Goal: Transaction & Acquisition: Purchase product/service

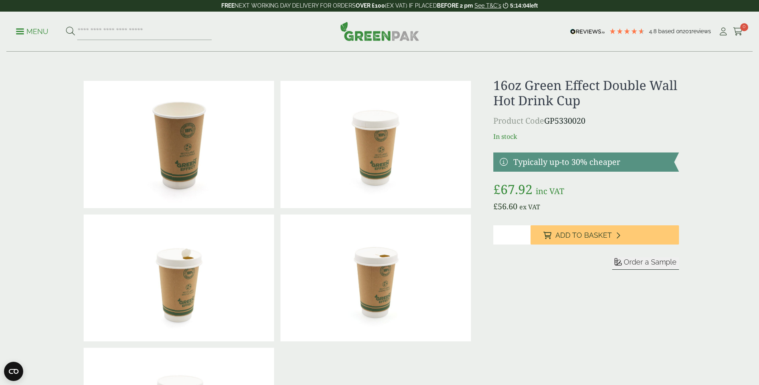
click at [13, 32] on div "Menu 4.8 Based on 201 reviews My Account" at bounding box center [379, 32] width 746 height 40
click at [24, 28] on p "Menu" at bounding box center [32, 32] width 32 height 10
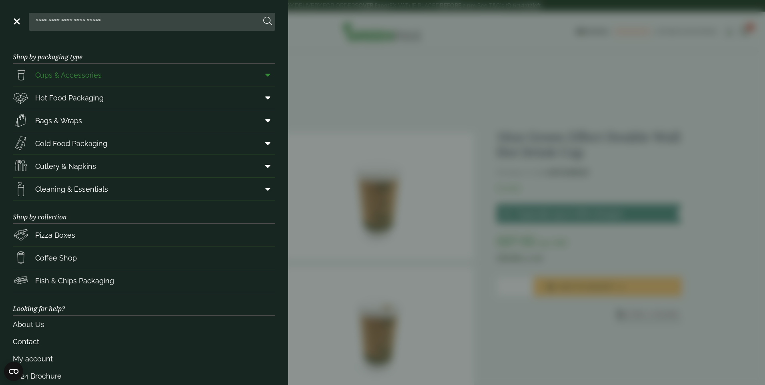
click at [69, 73] on span "Cups & Accessories" at bounding box center [68, 75] width 66 height 11
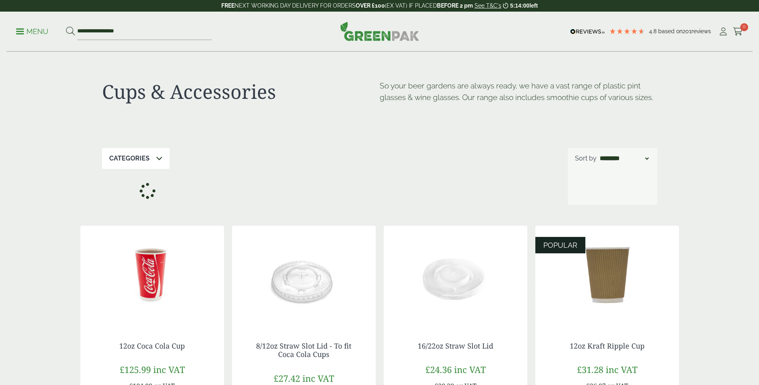
click at [382, 30] on img at bounding box center [379, 31] width 79 height 19
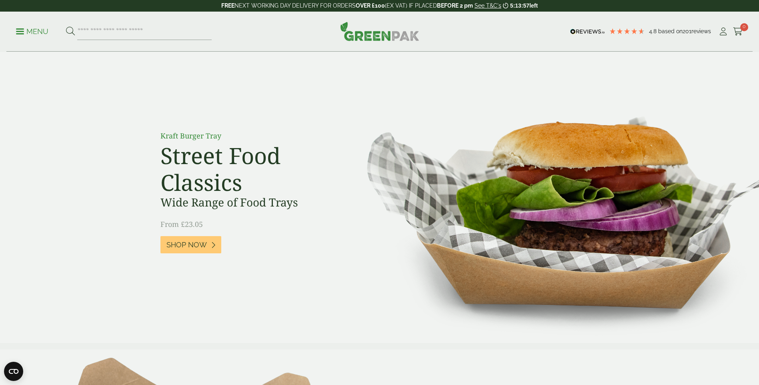
click at [19, 31] on span at bounding box center [20, 31] width 8 height 1
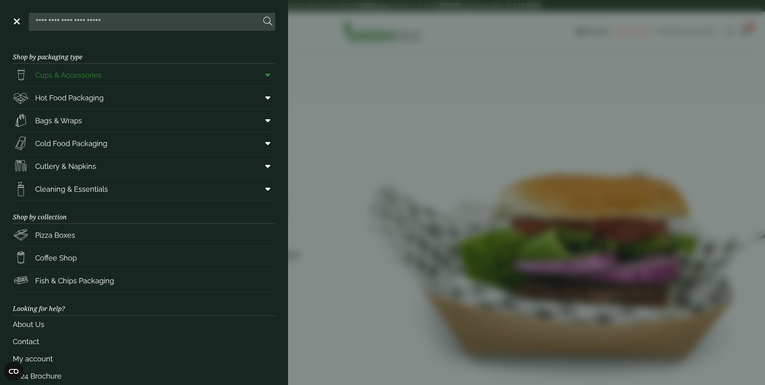
click at [50, 72] on span "Cups & Accessories" at bounding box center [68, 75] width 66 height 11
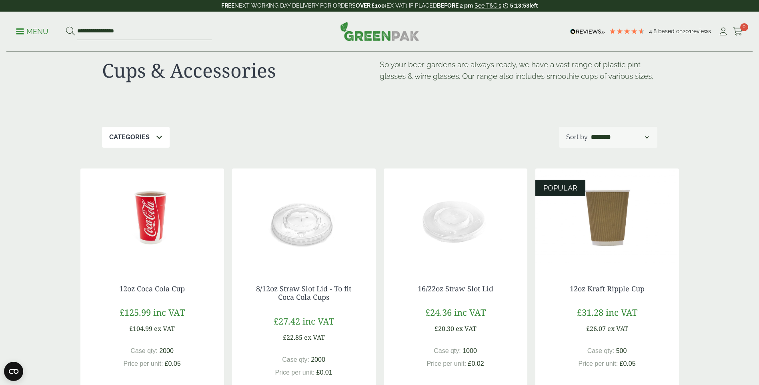
scroll to position [80, 0]
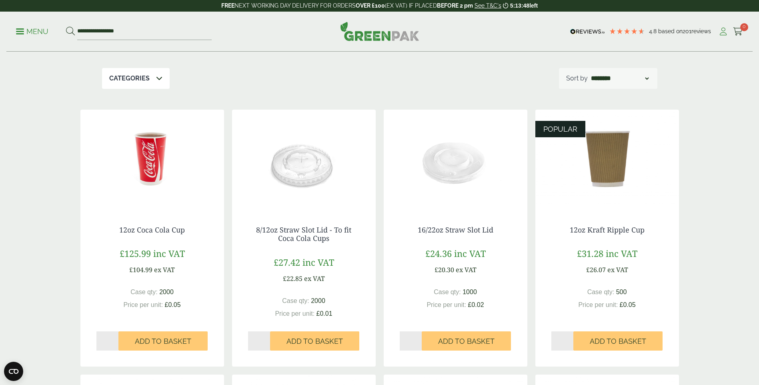
click at [727, 33] on icon at bounding box center [723, 32] width 10 height 8
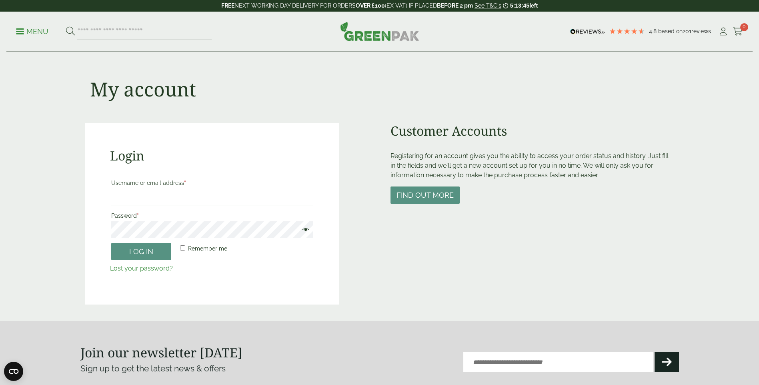
type input "**********"
click at [187, 244] on label "Remember me" at bounding box center [202, 248] width 49 height 11
click at [138, 250] on button "Log in" at bounding box center [141, 251] width 60 height 17
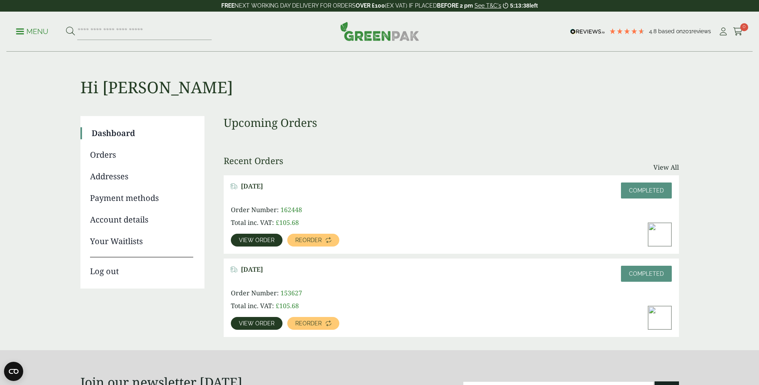
click at [661, 232] on img at bounding box center [659, 234] width 23 height 23
click at [663, 234] on img at bounding box center [659, 234] width 23 height 23
click at [258, 236] on link "View order" at bounding box center [257, 240] width 52 height 13
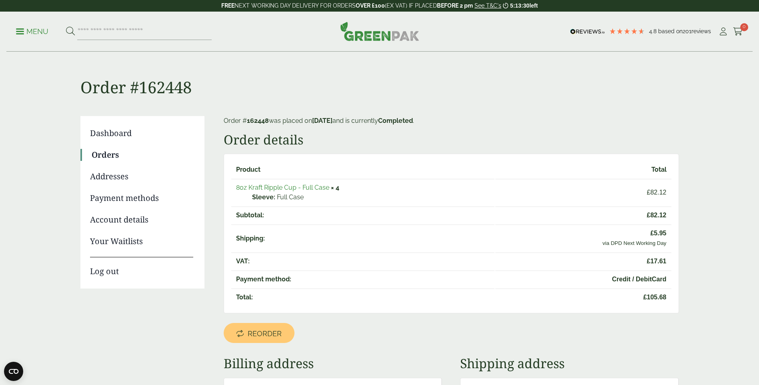
click at [265, 189] on link "8oz Kraft Ripple Cup - Full Case" at bounding box center [282, 188] width 93 height 8
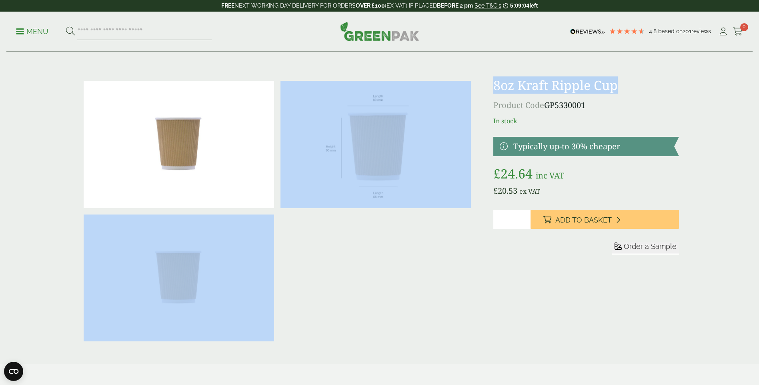
drag, startPoint x: 482, startPoint y: 84, endPoint x: 638, endPoint y: 82, distance: 156.0
click at [638, 82] on div "£" at bounding box center [380, 211] width 608 height 267
drag, startPoint x: 638, startPoint y: 82, endPoint x: 664, endPoint y: 82, distance: 26.4
click at [664, 82] on h1 "8oz Kraft Ripple Cup" at bounding box center [585, 85] width 185 height 15
click at [621, 81] on h1 "8oz Kraft Ripple Cup" at bounding box center [585, 85] width 185 height 15
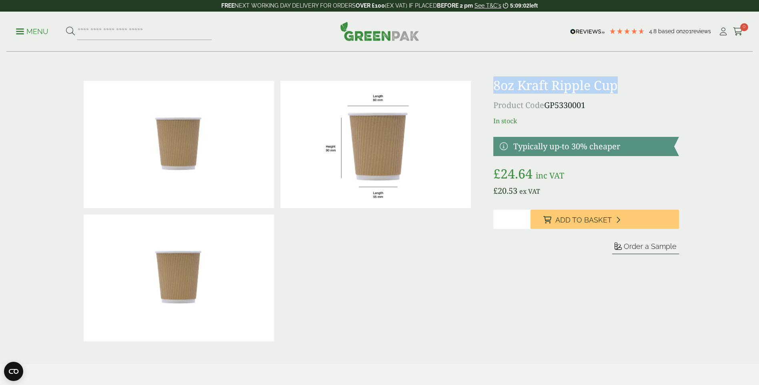
drag, startPoint x: 624, startPoint y: 83, endPoint x: 495, endPoint y: 82, distance: 128.8
click at [495, 82] on h1 "8oz Kraft Ripple Cup" at bounding box center [585, 85] width 185 height 15
drag, startPoint x: 495, startPoint y: 82, endPoint x: 511, endPoint y: 83, distance: 15.6
copy h1 "8oz Kraft Ripple Cup"
drag, startPoint x: 506, startPoint y: 218, endPoint x: 454, endPoint y: 226, distance: 52.9
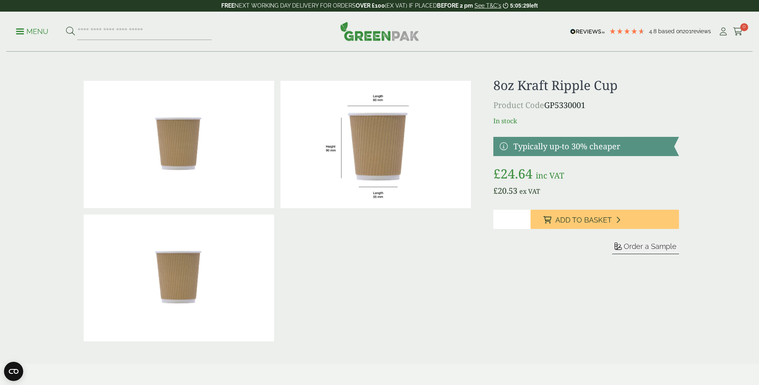
click at [454, 226] on div "£" at bounding box center [380, 211] width 608 height 267
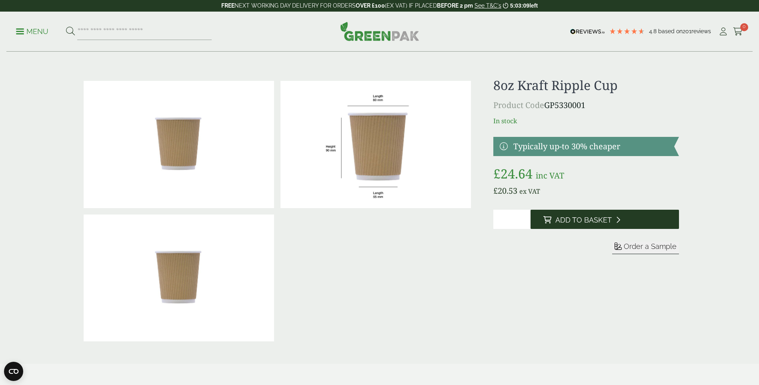
type input "*"
click at [607, 213] on button "Add to Basket" at bounding box center [604, 219] width 148 height 19
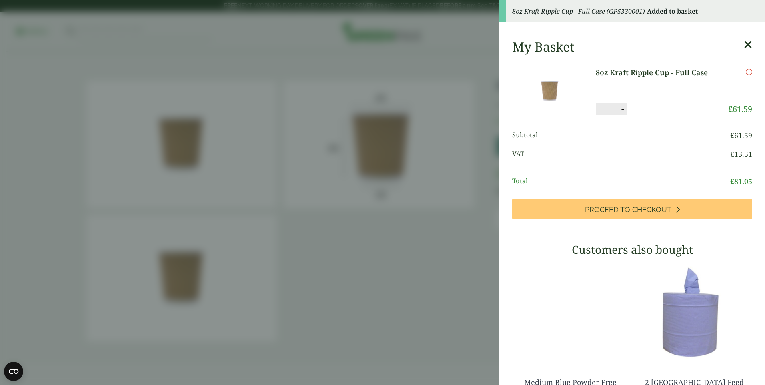
click at [731, 48] on div "My Basket" at bounding box center [632, 46] width 240 height 15
click at [743, 43] on icon at bounding box center [747, 44] width 8 height 11
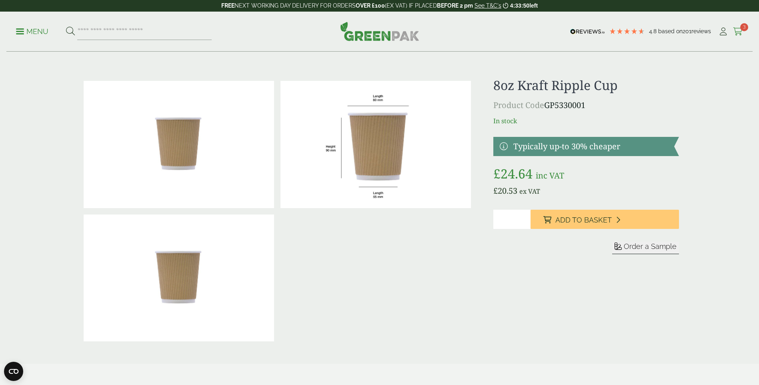
click at [741, 32] on icon at bounding box center [738, 32] width 10 height 8
